Goal: Task Accomplishment & Management: Use online tool/utility

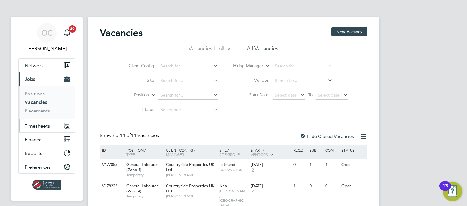
click at [40, 124] on span "Timesheets" at bounding box center [37, 126] width 25 height 6
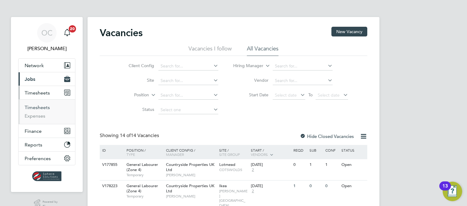
click at [45, 107] on link "Timesheets" at bounding box center [37, 108] width 25 height 6
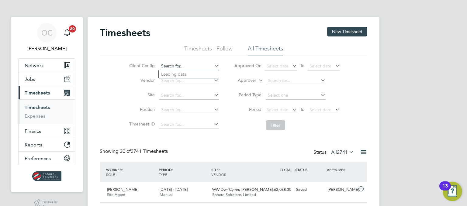
click at [167, 62] on input at bounding box center [189, 66] width 60 height 9
click at [123, 75] on li "Vendor" at bounding box center [173, 81] width 107 height 15
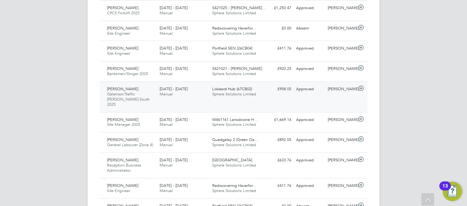
click at [157, 95] on div "[DATE] - [DATE] Manual" at bounding box center [183, 91] width 53 height 15
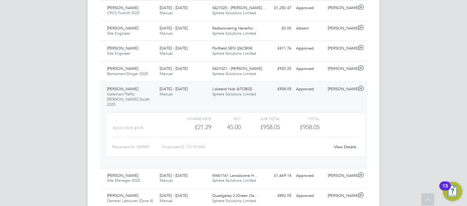
click at [345, 143] on div "View Details" at bounding box center [345, 147] width 30 height 10
click at [343, 144] on link "View Details" at bounding box center [345, 146] width 22 height 5
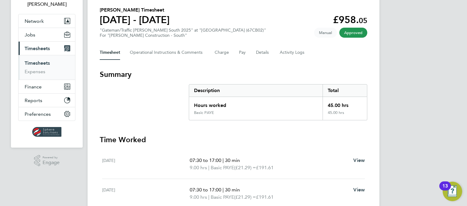
scroll to position [30, 0]
